Goal: Task Accomplishment & Management: Check status

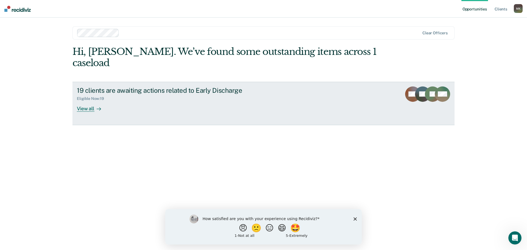
click at [75, 96] on link "19 clients are awaiting actions related to Early Discharge Eligible Now : 19 Vi…" at bounding box center [263, 103] width 382 height 43
